Goal: Understand process/instructions: Learn how to perform a task or action

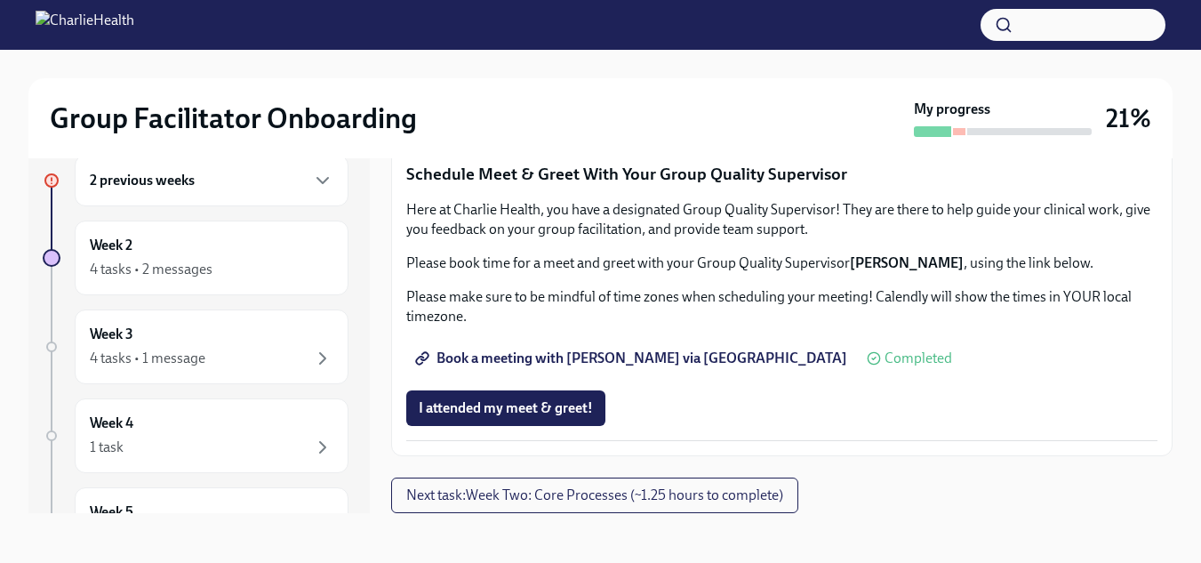
scroll to position [1450, 0]
click at [583, 75] on span "Complete this form to schedule your observations" at bounding box center [581, 66] width 324 height 18
click at [486, 506] on button "Next task : Week Two: Core Processes (~1.25 hours to complete)" at bounding box center [594, 496] width 407 height 36
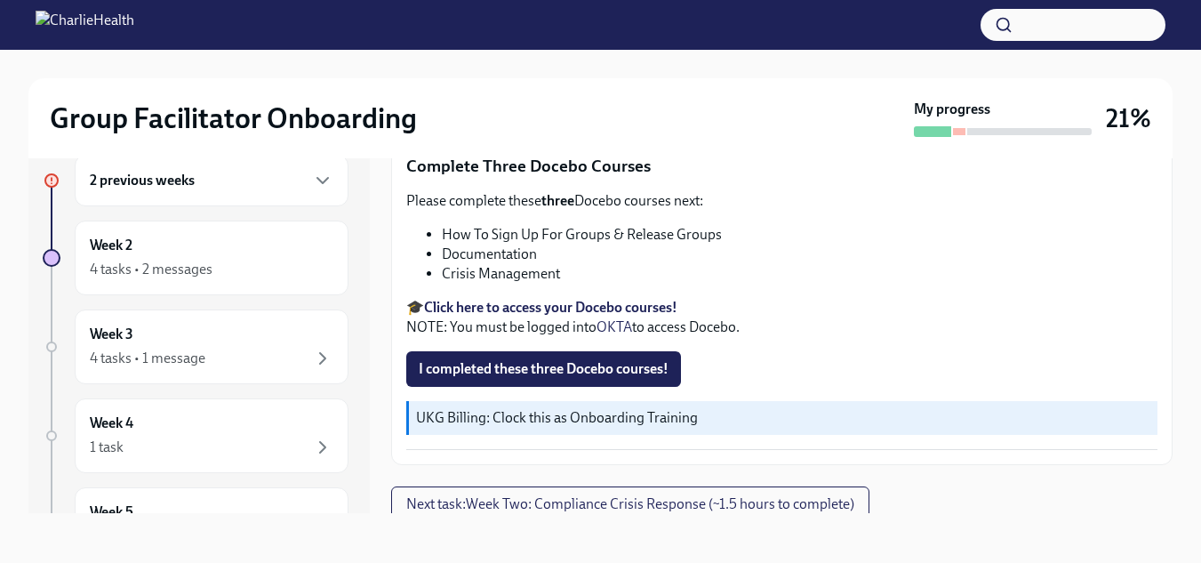
scroll to position [688, 0]
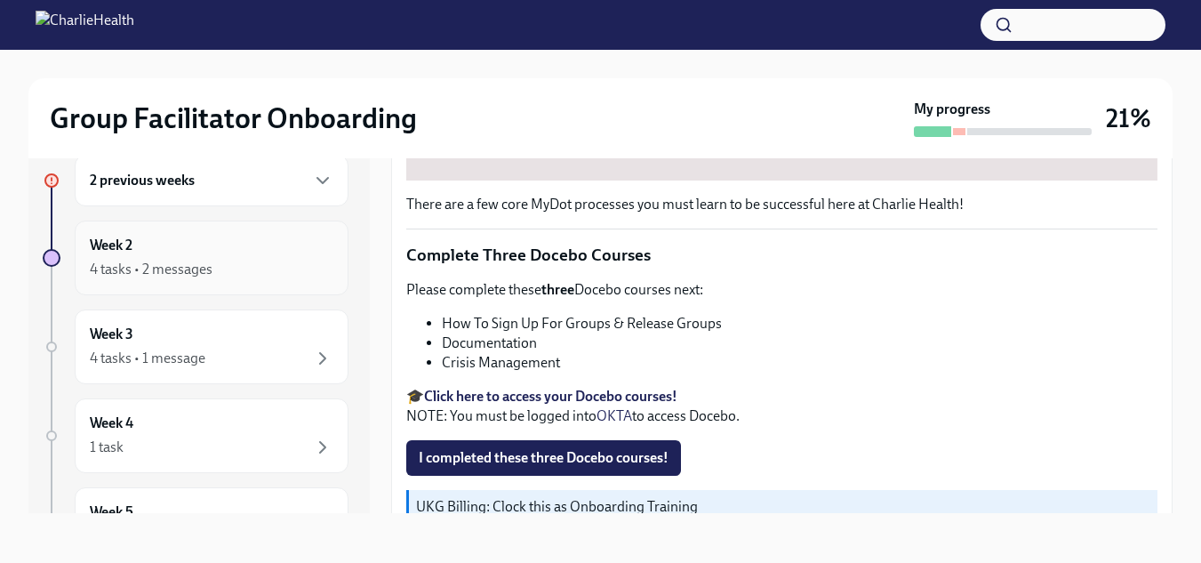
click at [117, 260] on div "4 tasks • 2 messages" at bounding box center [151, 270] width 123 height 20
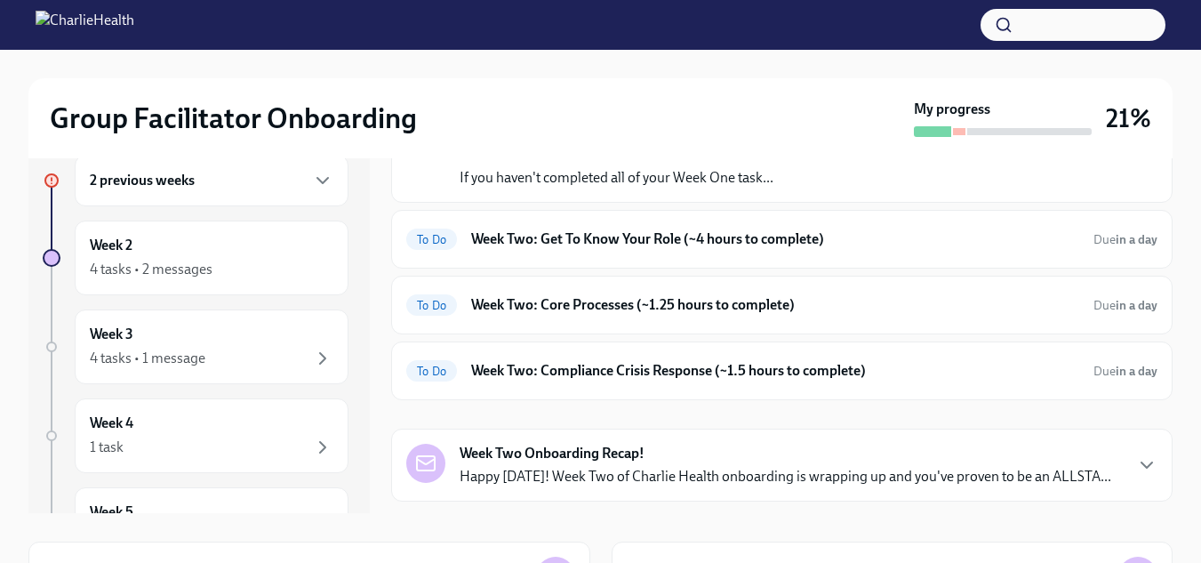
scroll to position [267, 0]
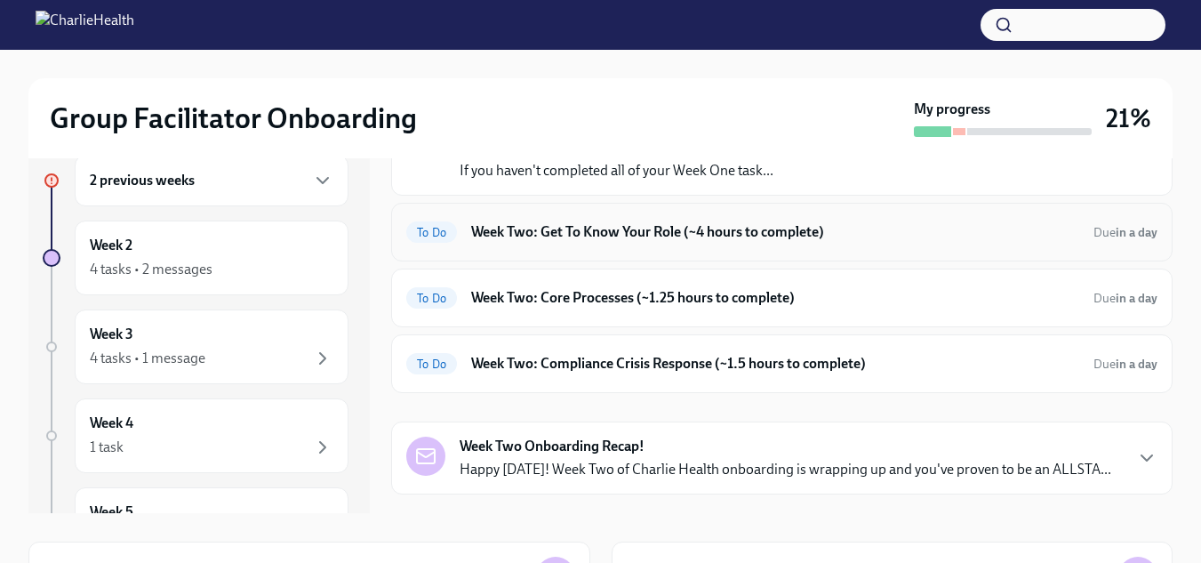
click at [583, 220] on div "To Do Week Two: Get To Know Your Role (~4 hours to complete) Due in a day" at bounding box center [781, 232] width 751 height 28
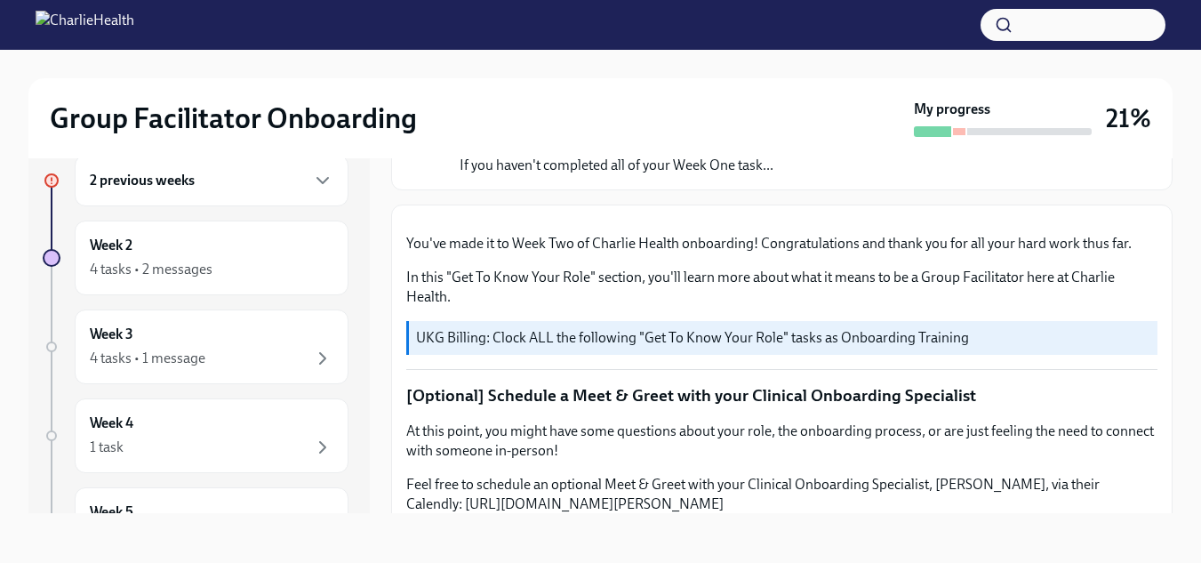
scroll to position [28, 0]
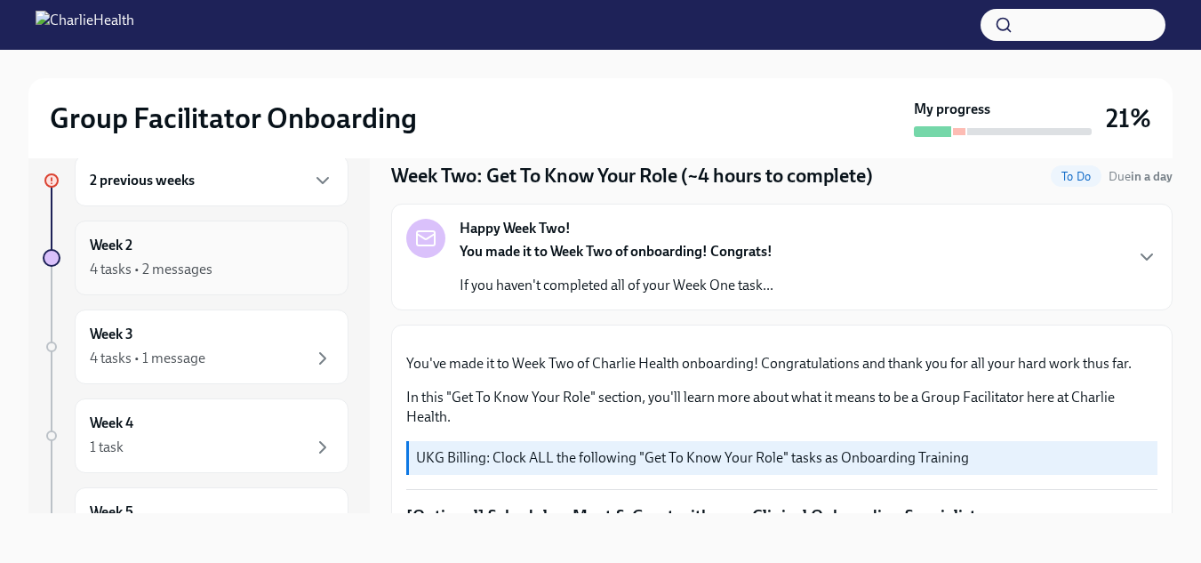
click at [122, 265] on div "4 tasks • 2 messages" at bounding box center [151, 270] width 123 height 20
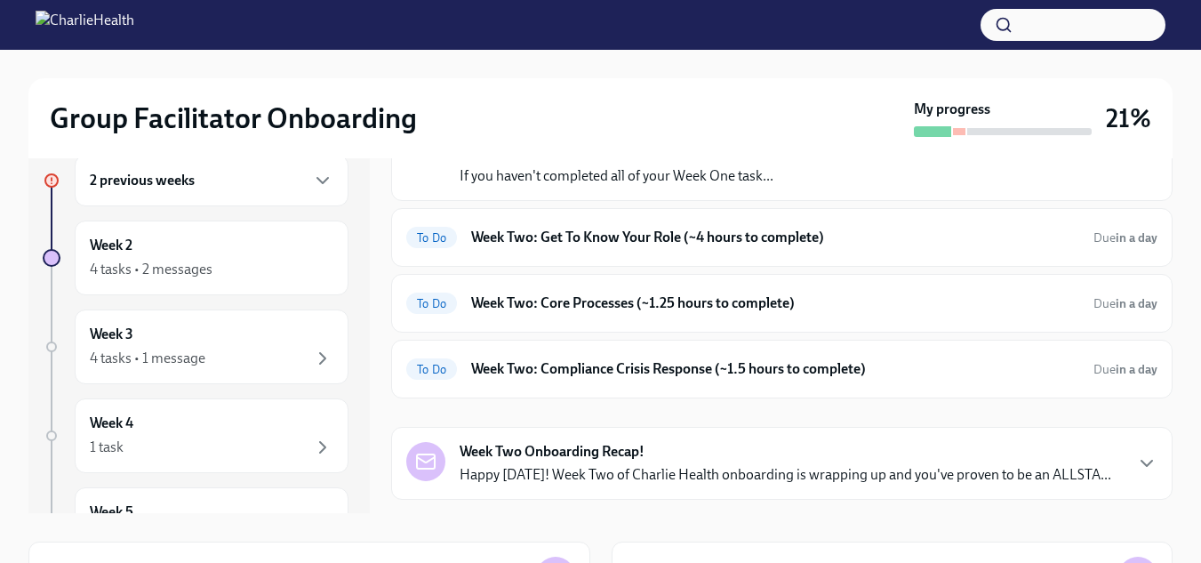
scroll to position [267, 0]
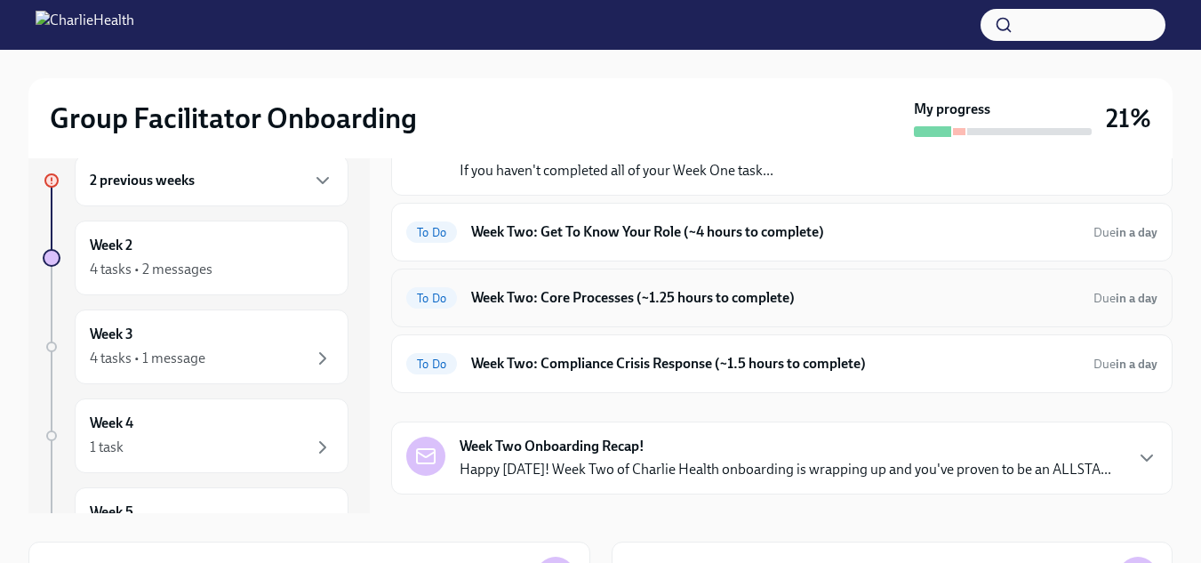
click at [534, 297] on h6 "Week Two: Core Processes (~1.25 hours to complete)" at bounding box center [775, 298] width 608 height 20
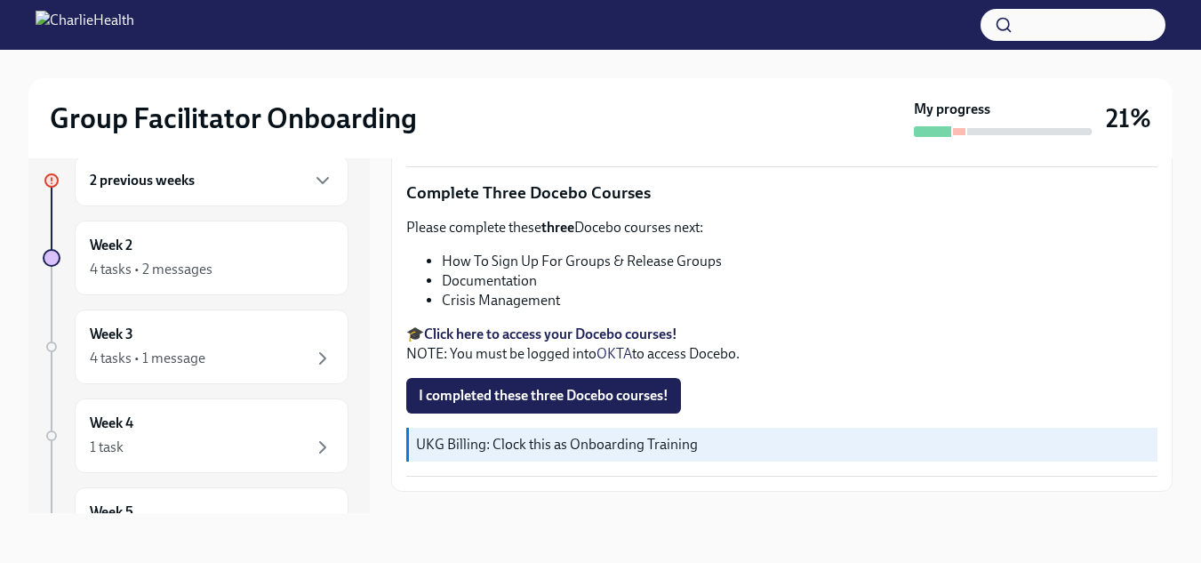
scroll to position [777, 0]
